Goal: Check status

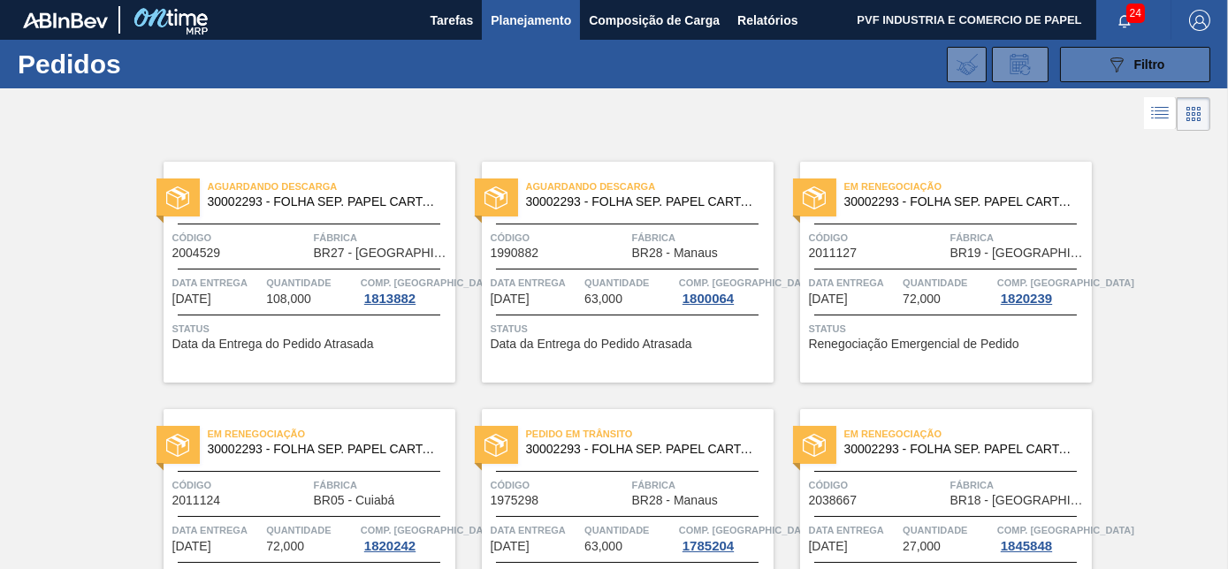
click at [1162, 58] on span "Filtro" at bounding box center [1149, 64] width 31 height 14
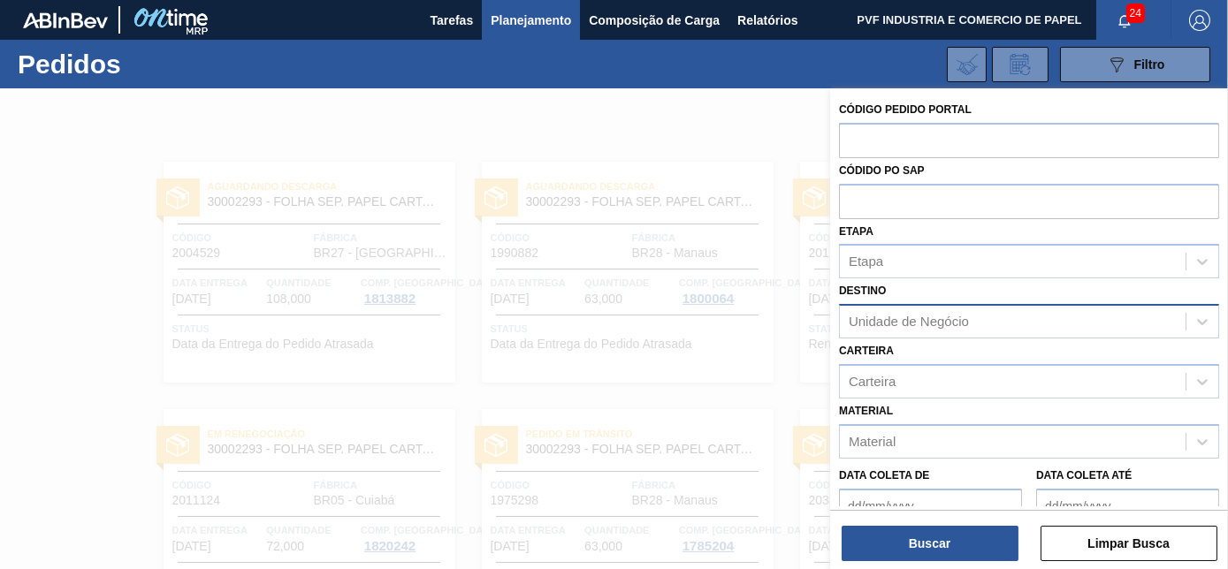
click at [941, 328] on div "Unidade de Negócio" at bounding box center [1013, 322] width 346 height 26
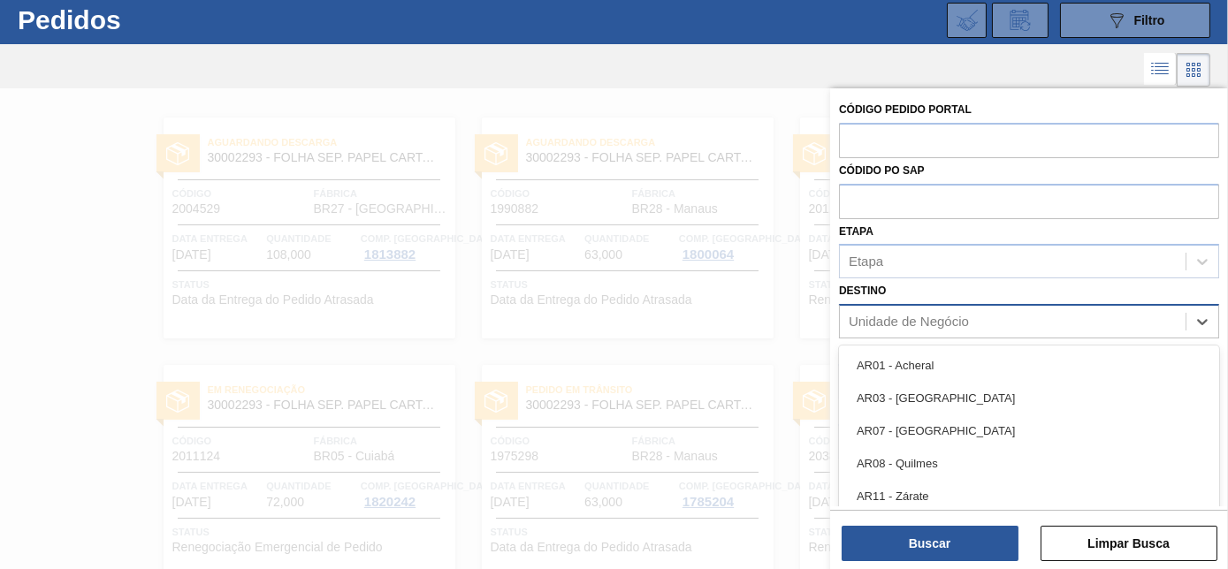
scroll to position [47, 0]
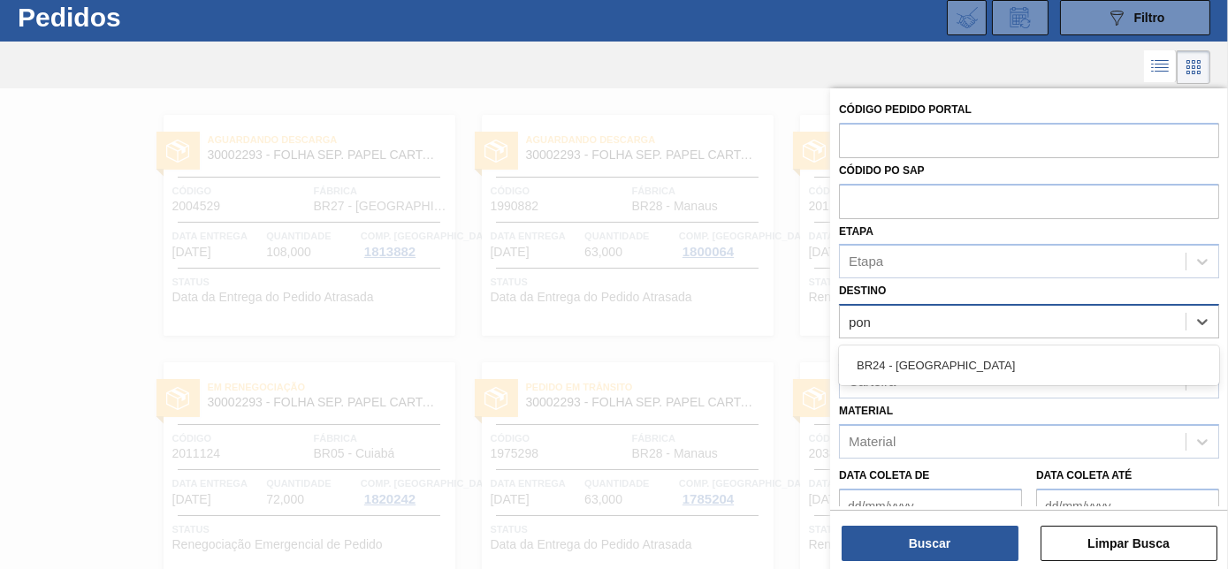
type input "pont"
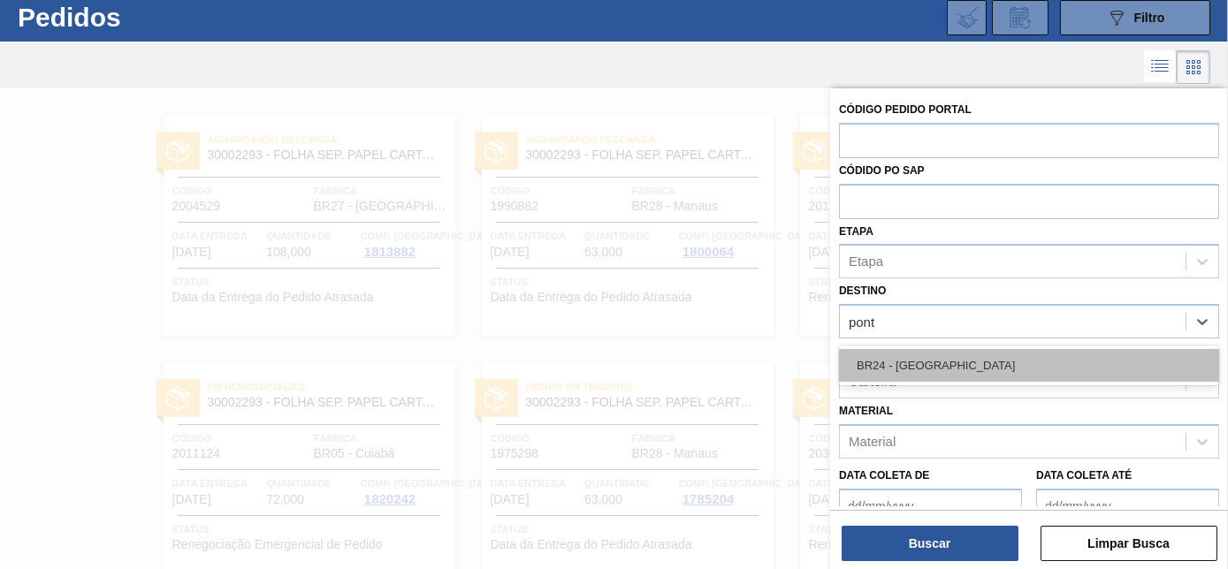
click at [938, 355] on div "BR24 - [GEOGRAPHIC_DATA]" at bounding box center [1029, 365] width 380 height 33
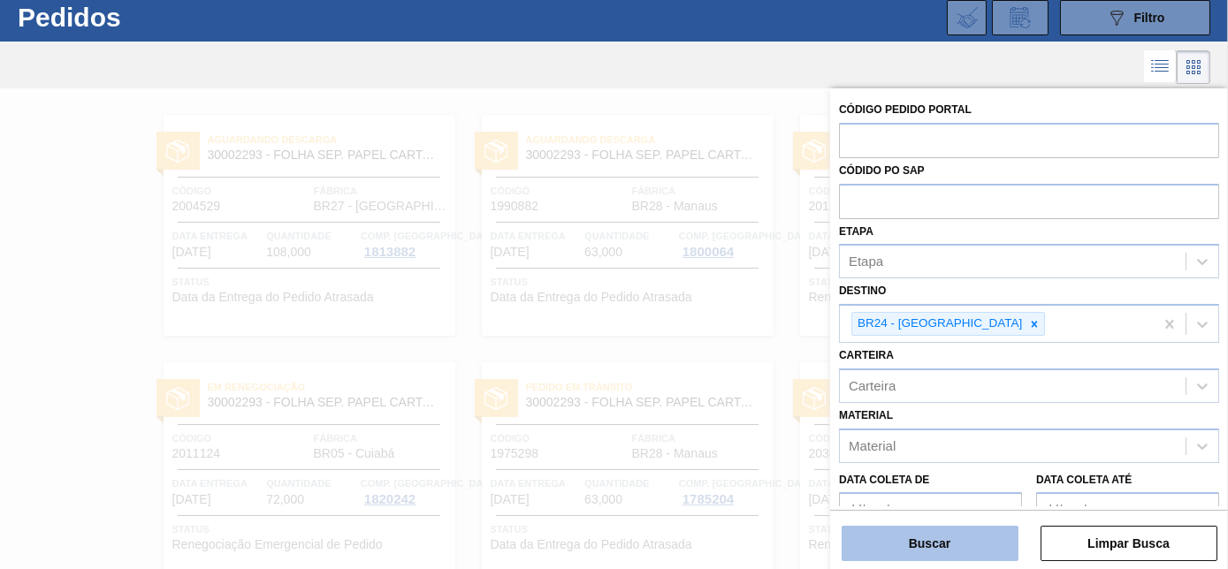
click at [936, 550] on button "Buscar" at bounding box center [930, 543] width 177 height 35
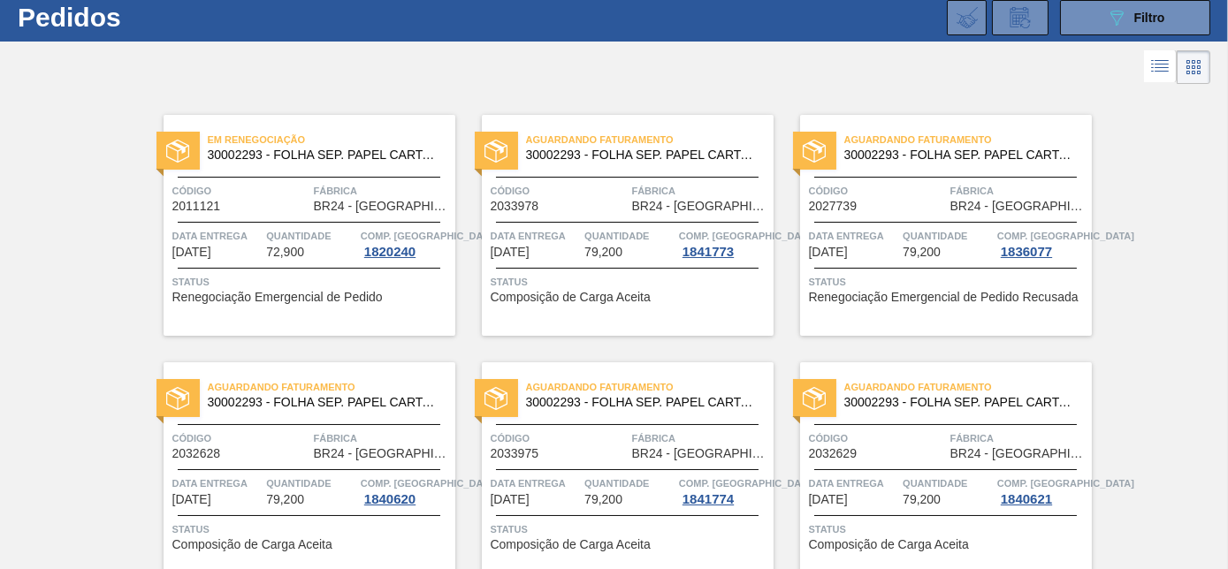
click at [231, 217] on div "Em Renegociação 30002293 - FOLHA SEP. PAPEL CARTAO 1200x1000M 350g Código 20111…" at bounding box center [310, 225] width 292 height 221
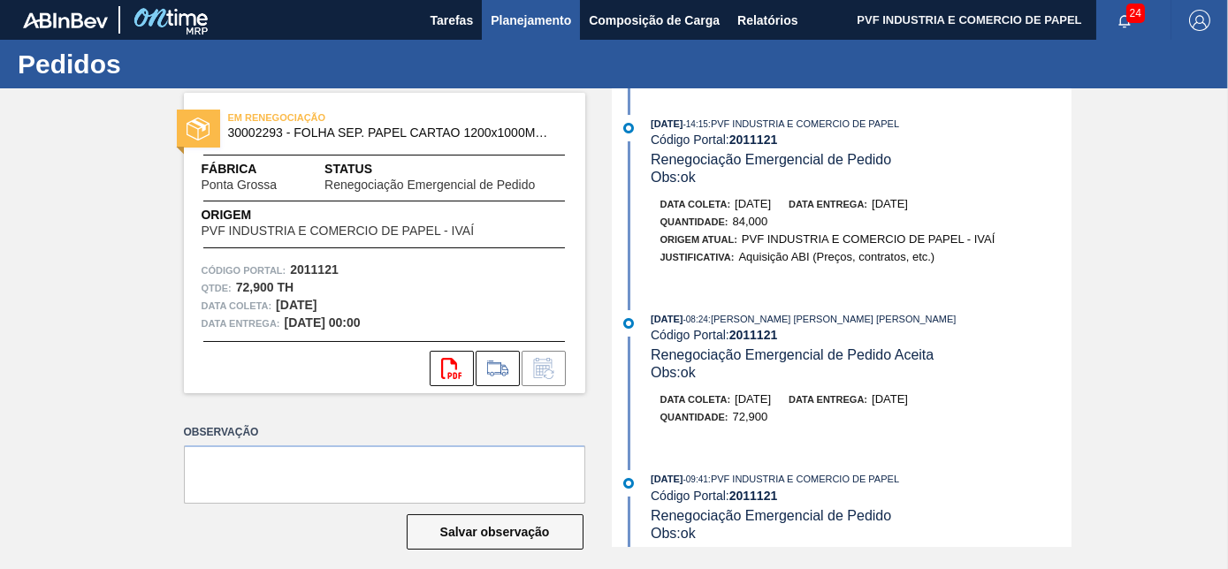
click at [502, 24] on span "Planejamento" at bounding box center [531, 20] width 80 height 21
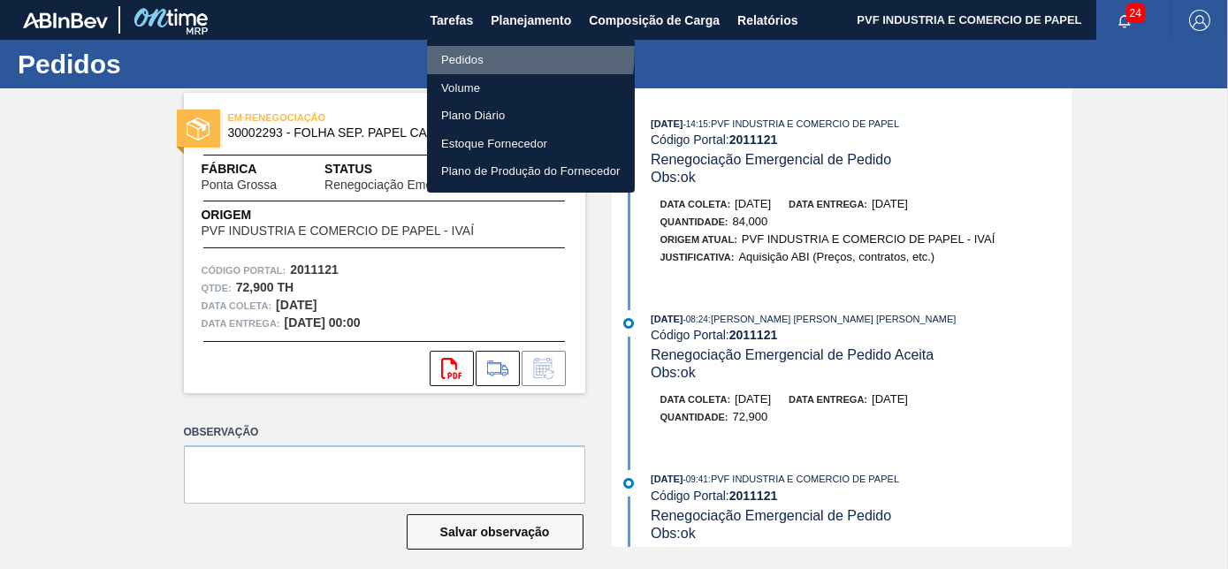
click at [454, 50] on li "Pedidos" at bounding box center [531, 60] width 208 height 28
